Goal: Information Seeking & Learning: Learn about a topic

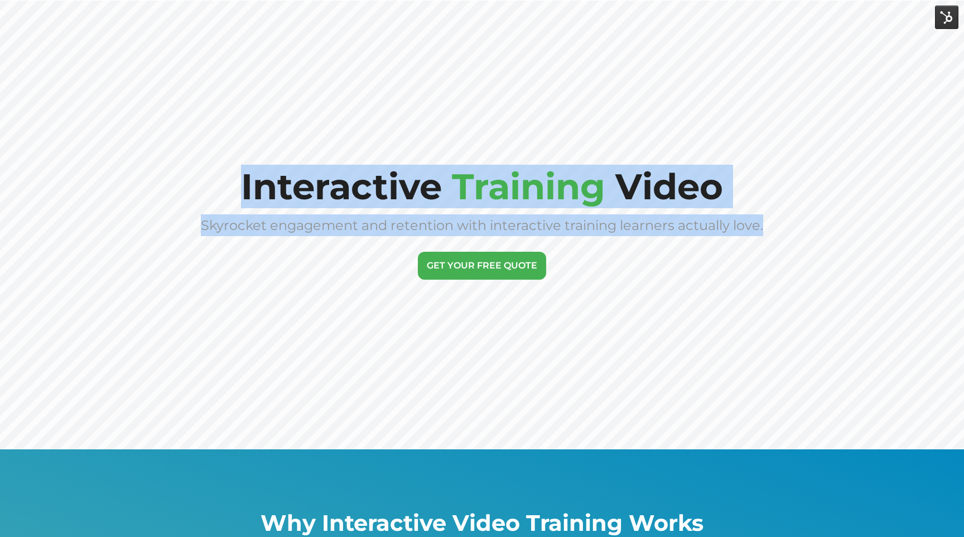
click at [315, 145] on section "Interactive Training Video Skyrocket engagement and retention with interactive …" at bounding box center [482, 225] width 964 height 449
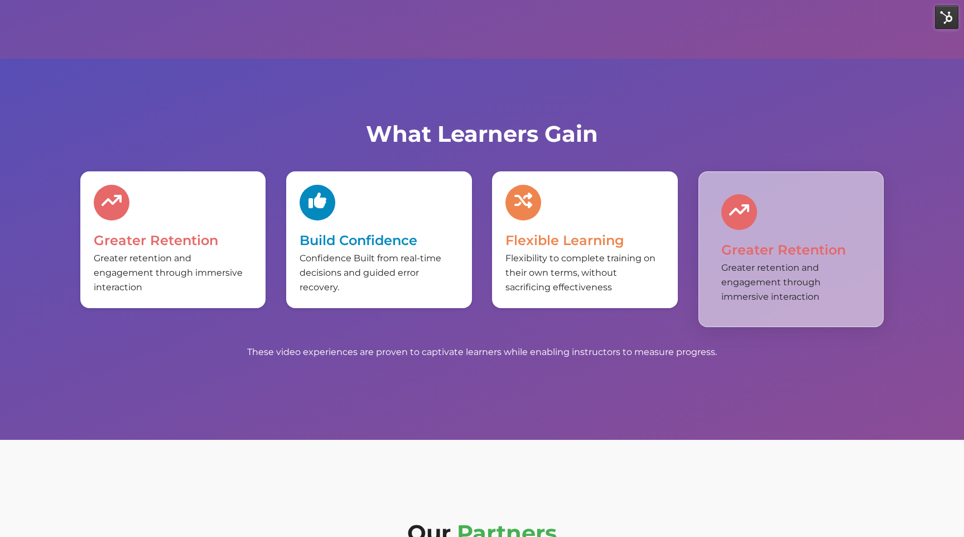
scroll to position [3791, 0]
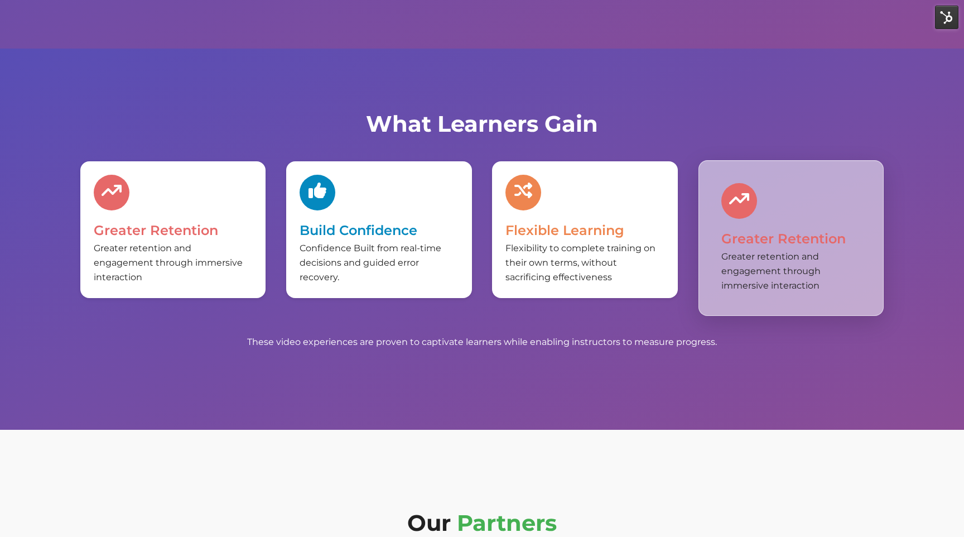
click at [758, 272] on div "Greater retention and engagement through immersive interaction" at bounding box center [790, 271] width 139 height 44
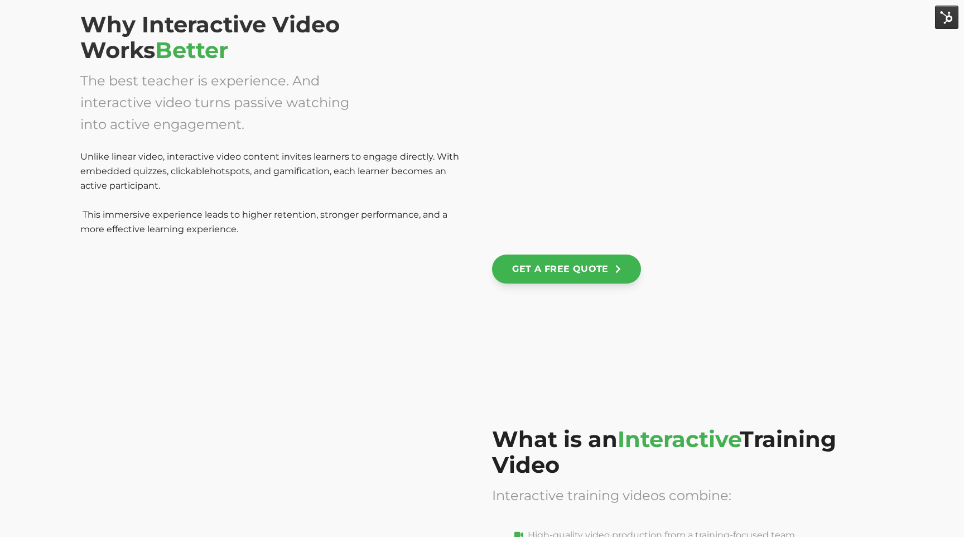
scroll to position [848, 0]
